Goal: Task Accomplishment & Management: Manage account settings

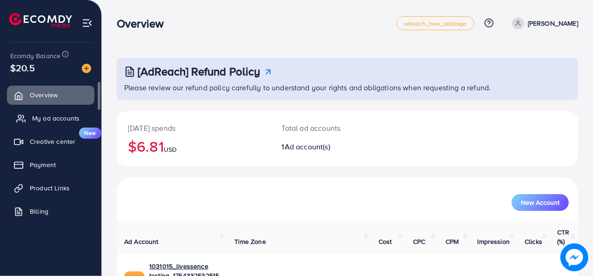
click at [61, 118] on span "My ad accounts" at bounding box center [55, 117] width 47 height 9
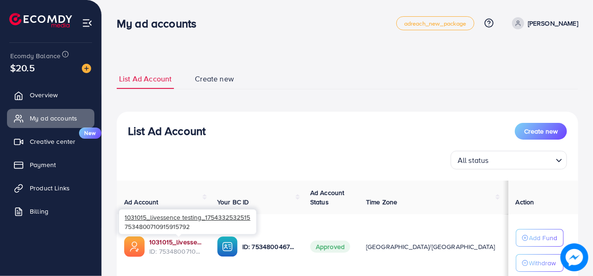
click at [170, 241] on link "1031015_livessence testing_1754332532515" at bounding box center [175, 241] width 53 height 9
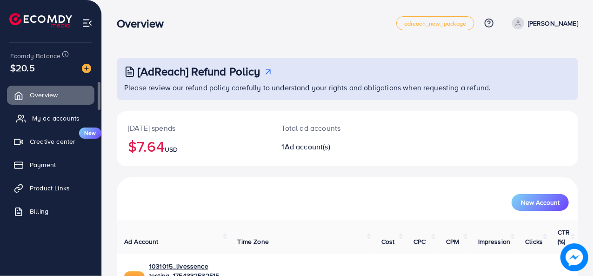
click at [55, 120] on span "My ad accounts" at bounding box center [55, 117] width 47 height 9
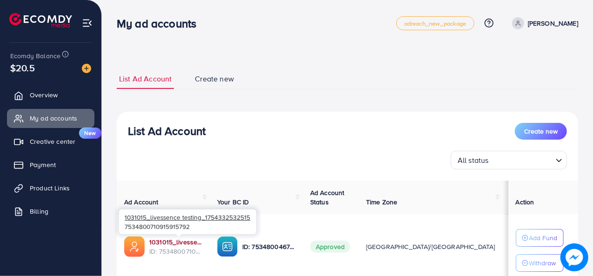
click at [169, 243] on link "1031015_livessence testing_1754332532515" at bounding box center [175, 241] width 53 height 9
